Goal: Task Accomplishment & Management: Use online tool/utility

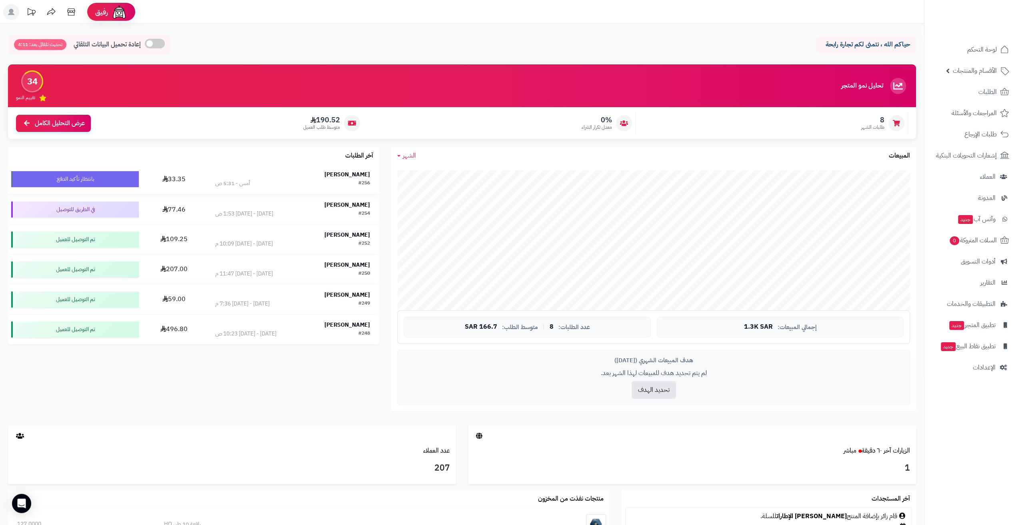
click at [339, 181] on div "#256 أمس - 5:31 ص" at bounding box center [292, 184] width 155 height 8
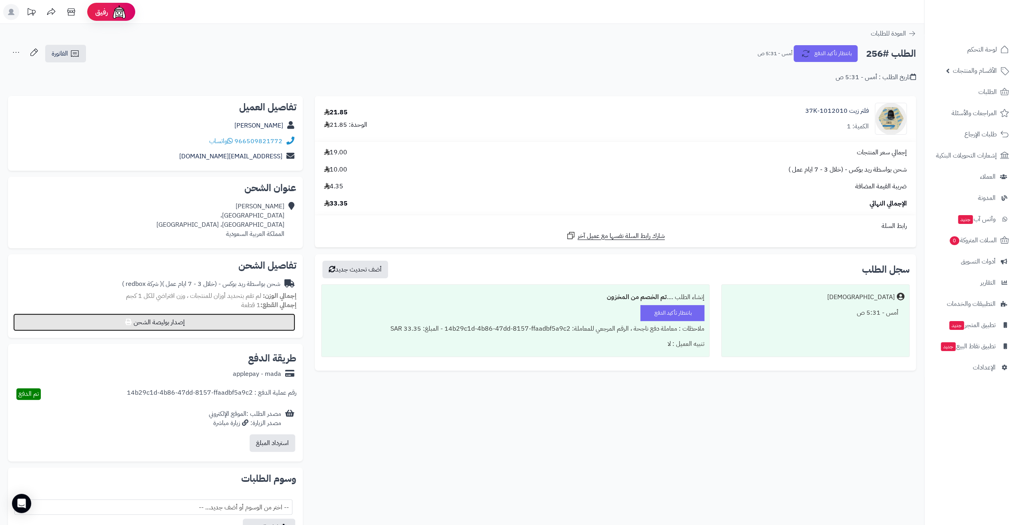
click at [204, 323] on button "إصدار بوليصة الشحن" at bounding box center [154, 323] width 282 height 18
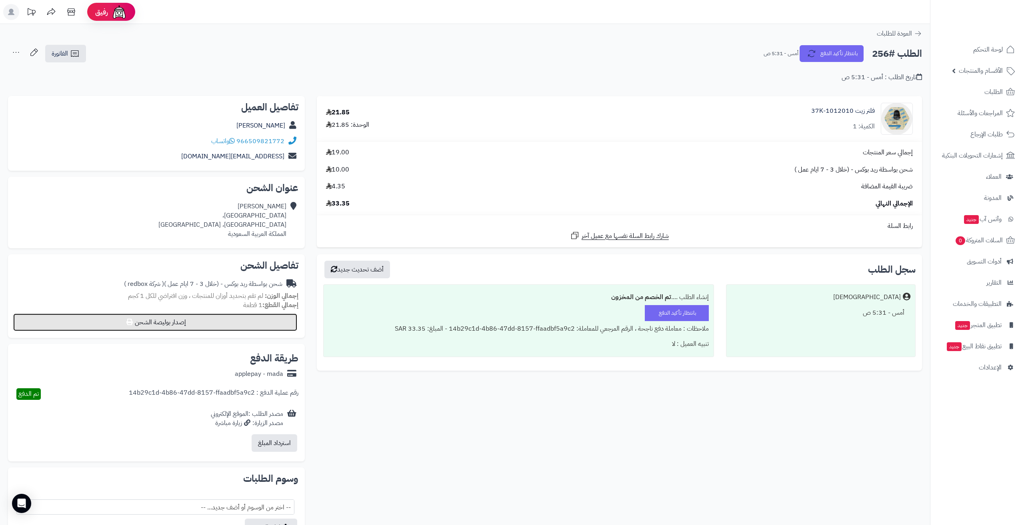
select select "******"
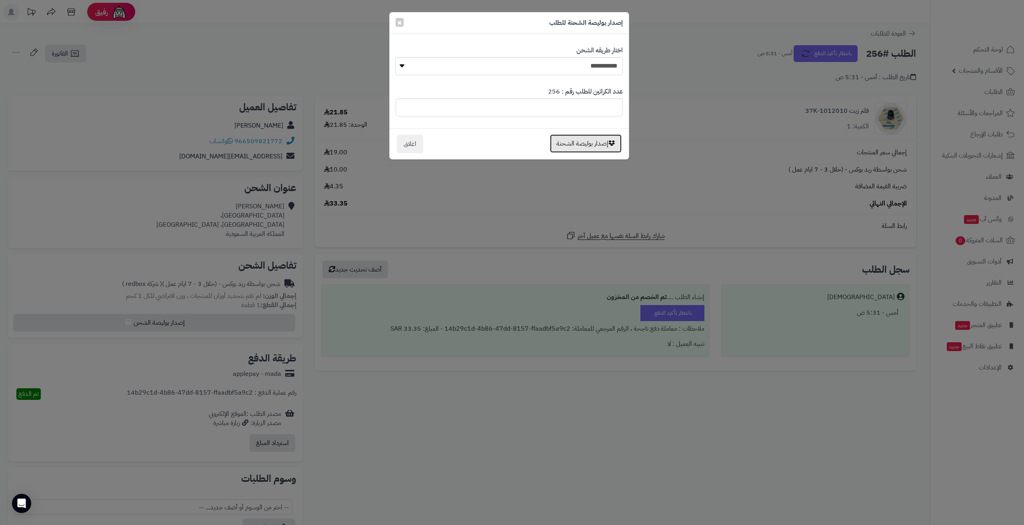
click at [565, 142] on button "إصدار بوليصة الشحنة" at bounding box center [586, 143] width 72 height 18
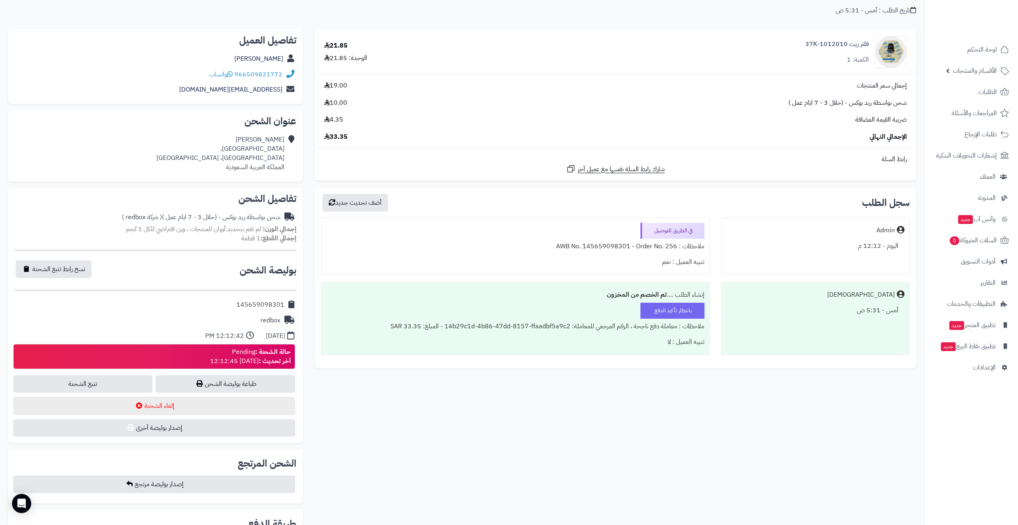
scroll to position [80, 0]
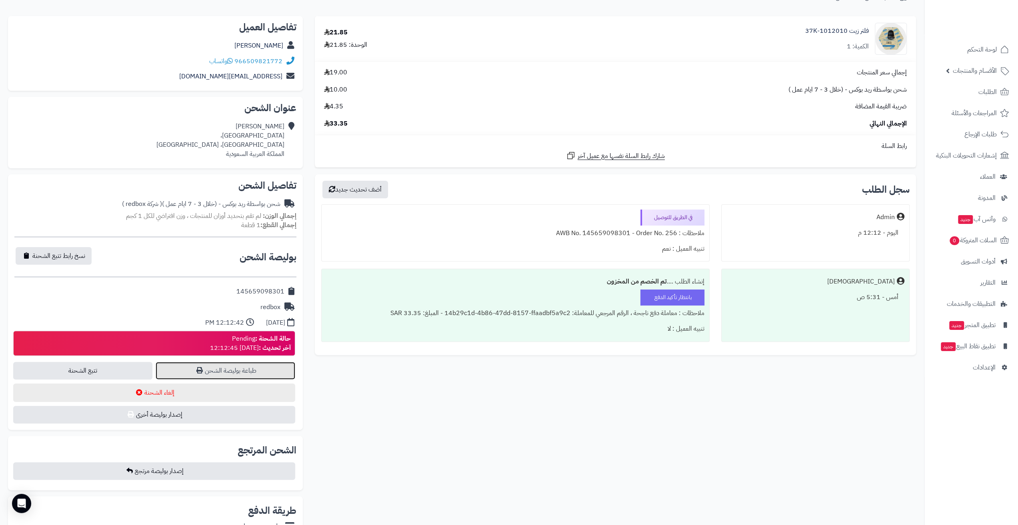
click at [255, 370] on link "طباعة بوليصة الشحن" at bounding box center [225, 371] width 139 height 18
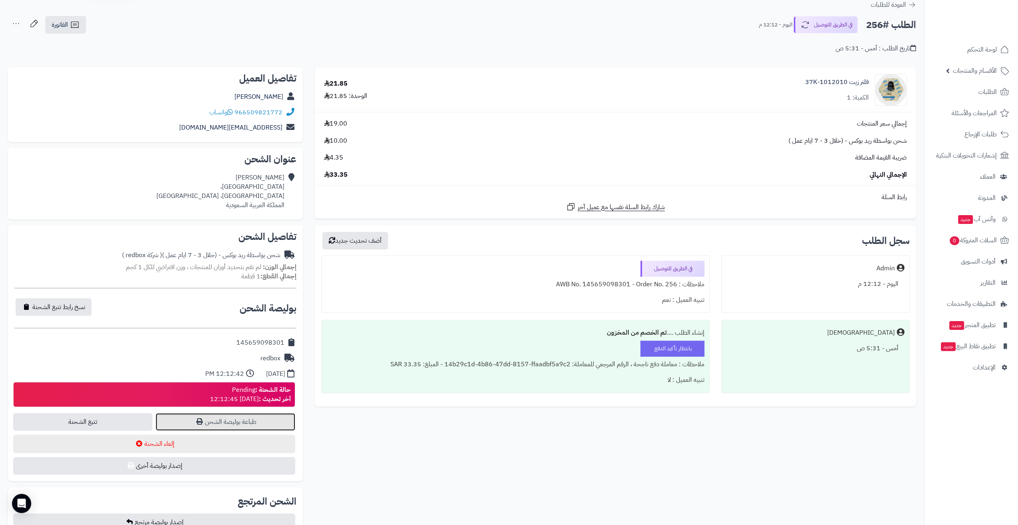
scroll to position [0, 0]
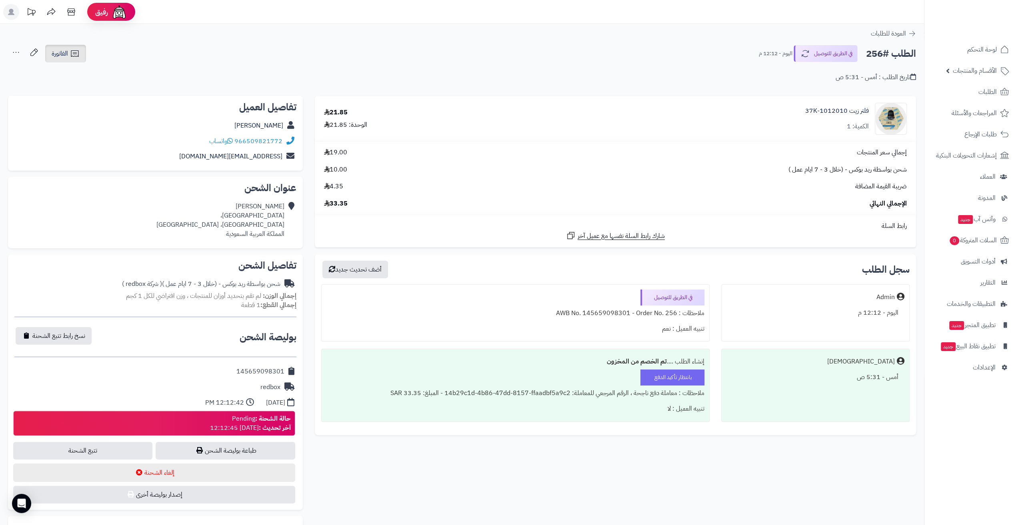
click at [71, 52] on icon at bounding box center [75, 54] width 10 height 10
click at [115, 74] on link "طباعة الفاتورة" at bounding box center [86, 74] width 85 height 18
